Goal: Task Accomplishment & Management: Use online tool/utility

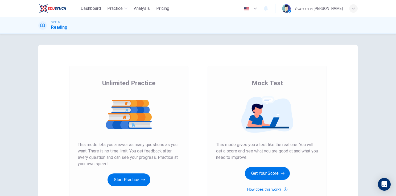
click at [353, 11] on div "button" at bounding box center [353, 8] width 9 height 9
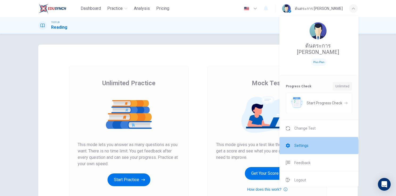
click at [305, 143] on span "Settings" at bounding box center [301, 146] width 14 height 6
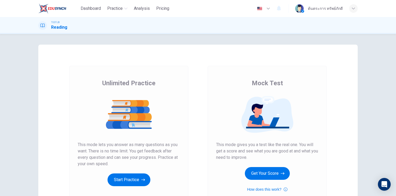
click at [275, 182] on div "Mock Test This mode gives you a test like the real one. You will get a score an…" at bounding box center [267, 136] width 102 height 114
click at [277, 179] on button "Get Your Score" at bounding box center [267, 173] width 45 height 13
